Goal: Task Accomplishment & Management: Manage account settings

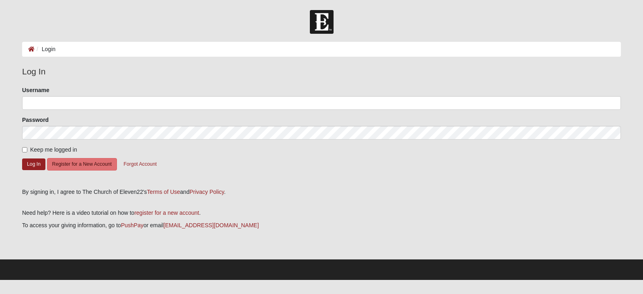
click at [230, 48] on ol "Login" at bounding box center [321, 49] width 599 height 15
click at [227, 216] on p "Need help? Here is a video tutorial on how to register for a new account ." at bounding box center [321, 213] width 599 height 8
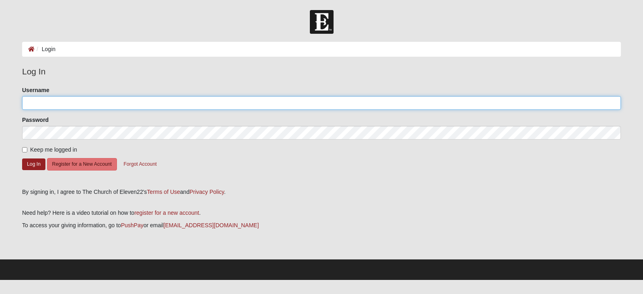
click at [35, 103] on input "Username" at bounding box center [321, 103] width 599 height 14
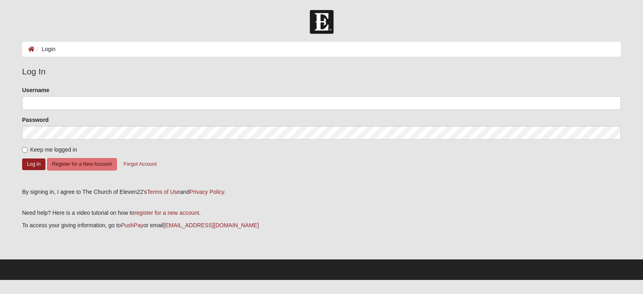
click at [227, 216] on p "Need help? Here is a video tutorial on how to register for a new account ." at bounding box center [321, 213] width 599 height 8
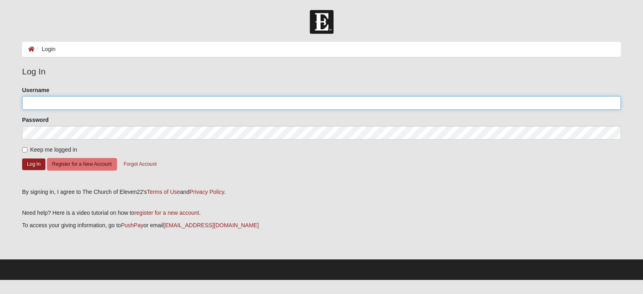
click at [40, 104] on input "Username" at bounding box center [321, 103] width 599 height 14
type input "[EMAIL_ADDRESS][DOMAIN_NAME]"
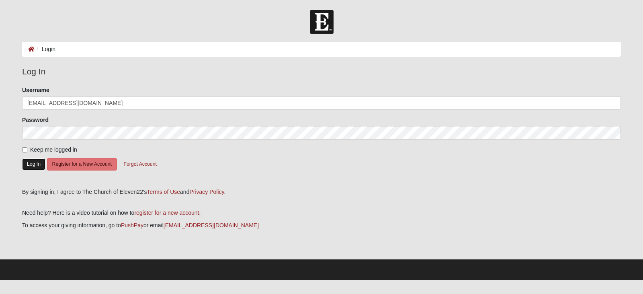
click at [35, 168] on button "Log In" at bounding box center [33, 164] width 23 height 12
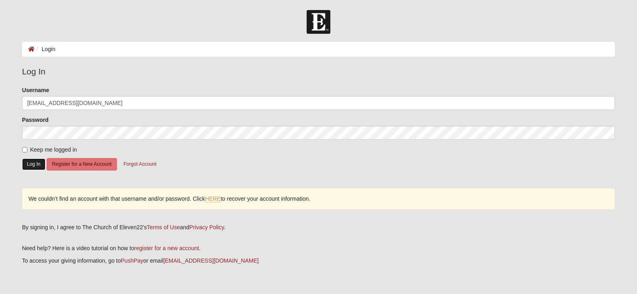
click at [34, 167] on button "Log In" at bounding box center [33, 164] width 23 height 12
click at [142, 165] on button "Forgot Account" at bounding box center [139, 164] width 43 height 12
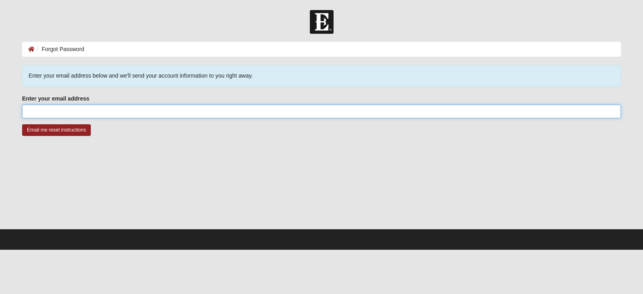
click at [30, 113] on input "Enter your email address" at bounding box center [321, 112] width 599 height 14
type input "[EMAIL_ADDRESS][DOMAIN_NAME]"
click at [22, 124] on input "Email me reset instructions" at bounding box center [56, 130] width 69 height 12
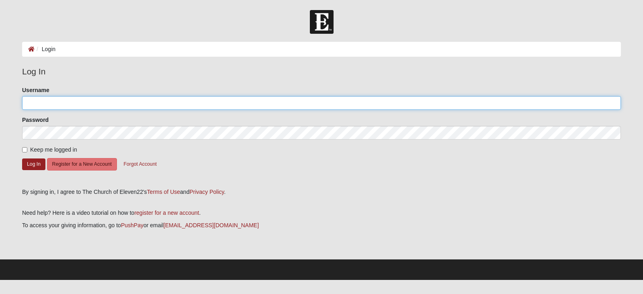
click at [57, 102] on input "Username" at bounding box center [321, 103] width 599 height 14
type input "Sbengben"
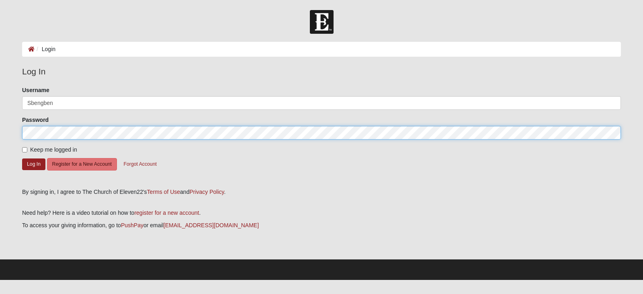
click at [22, 158] on button "Log In" at bounding box center [33, 164] width 23 height 12
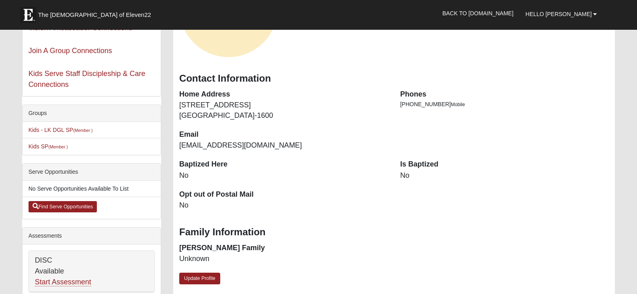
scroll to position [80, 0]
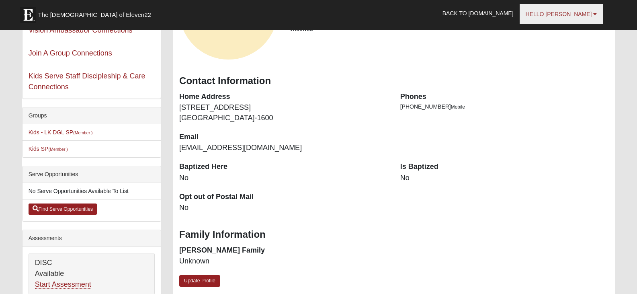
click at [586, 10] on link "Hello Glenda" at bounding box center [562, 14] width 84 height 20
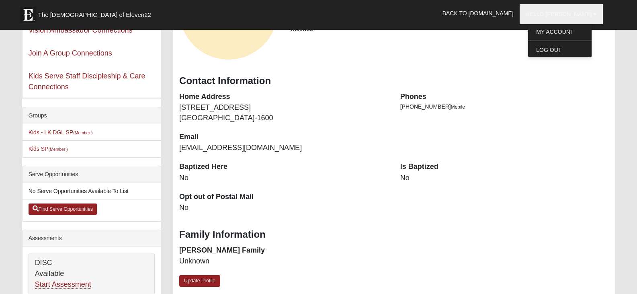
click at [566, 201] on div "Baptized Here No Is Baptized No Opt out of Postal Mail No" at bounding box center [394, 192] width 442 height 60
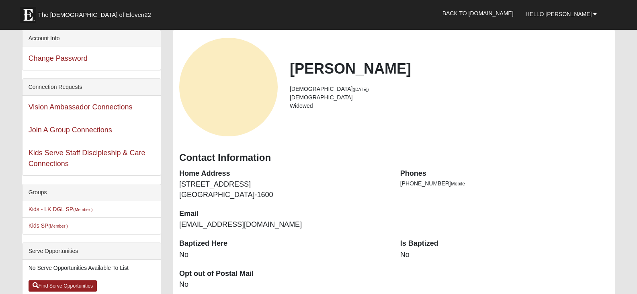
scroll to position [0, 0]
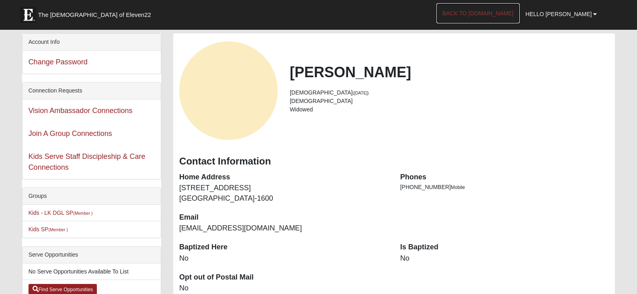
click at [513, 13] on link "Back to COE22.com" at bounding box center [478, 13] width 83 height 20
